Goal: Communication & Community: Answer question/provide support

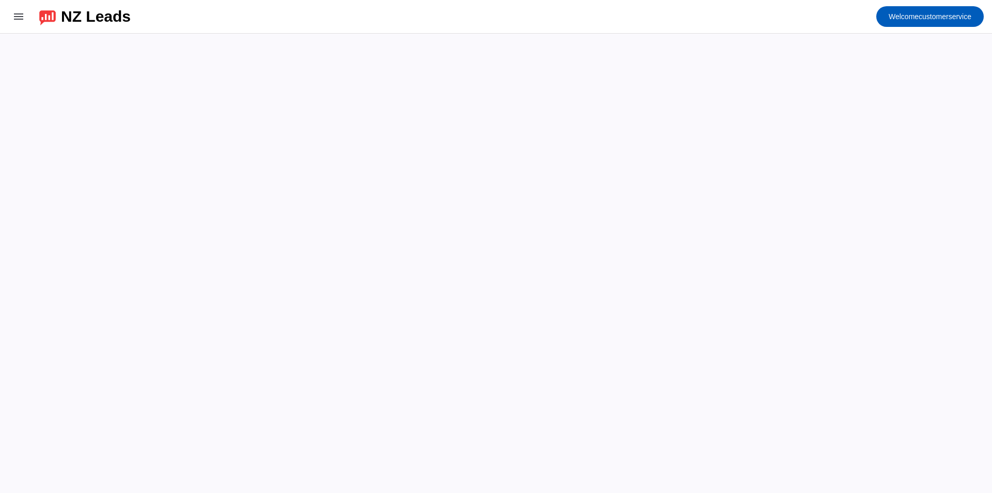
click at [519, 20] on mat-toolbar-row "menu NZ Leads Welcome customerservice" at bounding box center [496, 16] width 992 height 33
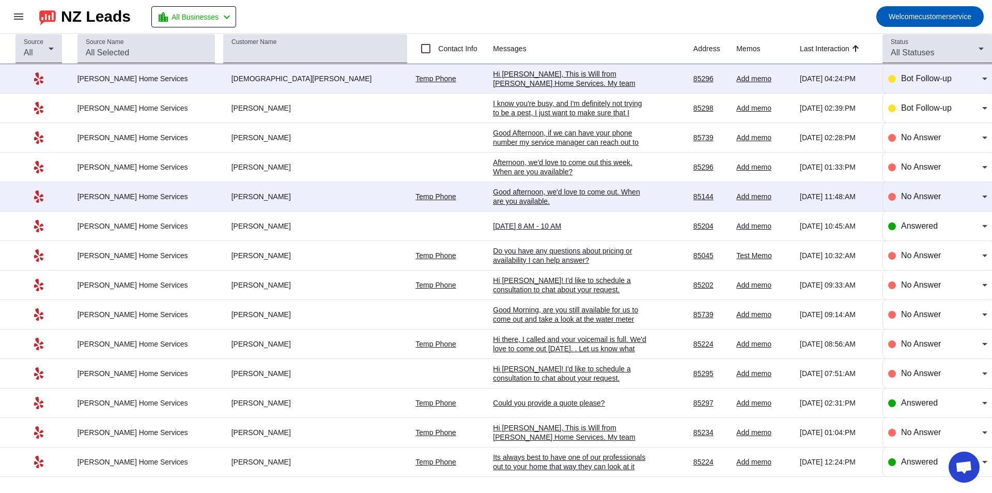
click at [495, 80] on div "Hi [PERSON_NAME], This is Will from [PERSON_NAME] Home Services. My team and I …" at bounding box center [570, 111] width 155 height 84
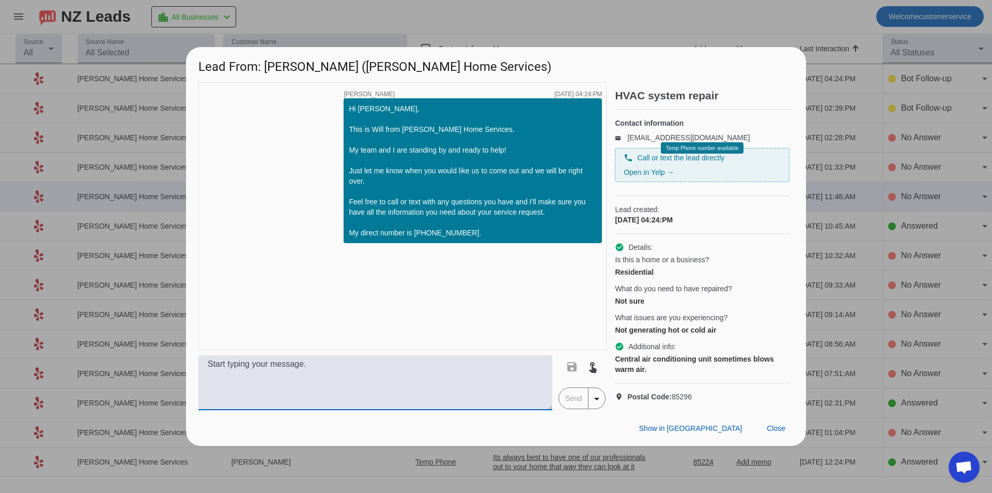
click at [367, 371] on textarea at bounding box center [375, 382] width 354 height 55
click at [367, 372] on textarea at bounding box center [375, 382] width 354 height 55
click at [426, 312] on div "timer close [PERSON_NAME] [DATE] 04:24:PM Hi [PERSON_NAME], This is Will from […" at bounding box center [402, 216] width 408 height 268
click at [419, 316] on div "timer close [PERSON_NAME] [DATE] 04:24:PM Hi [PERSON_NAME], This is Will from […" at bounding box center [402, 216] width 408 height 268
click at [357, 383] on textarea at bounding box center [375, 382] width 354 height 55
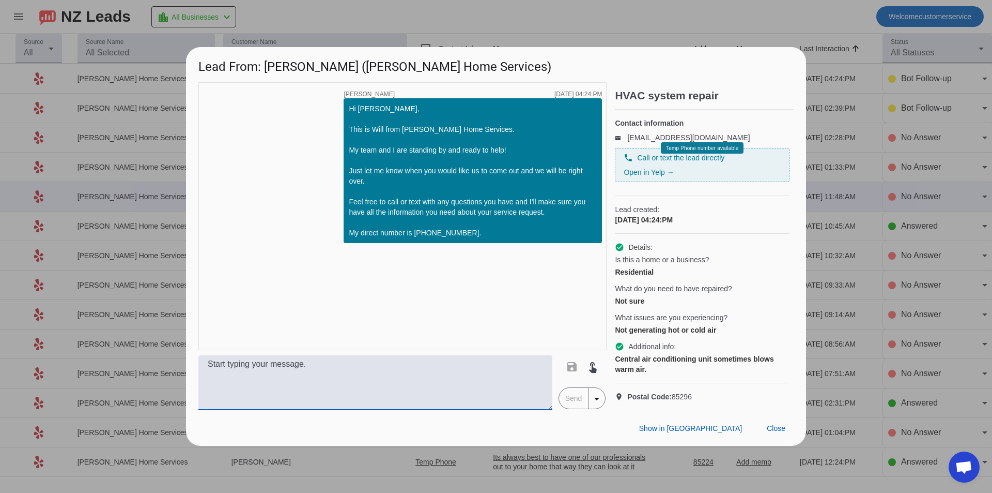
click at [672, 160] on span "Call or text the lead directly" at bounding box center [680, 157] width 87 height 10
click at [646, 172] on link "Open in Yelp →" at bounding box center [649, 172] width 50 height 8
